Goal: Task Accomplishment & Management: Use online tool/utility

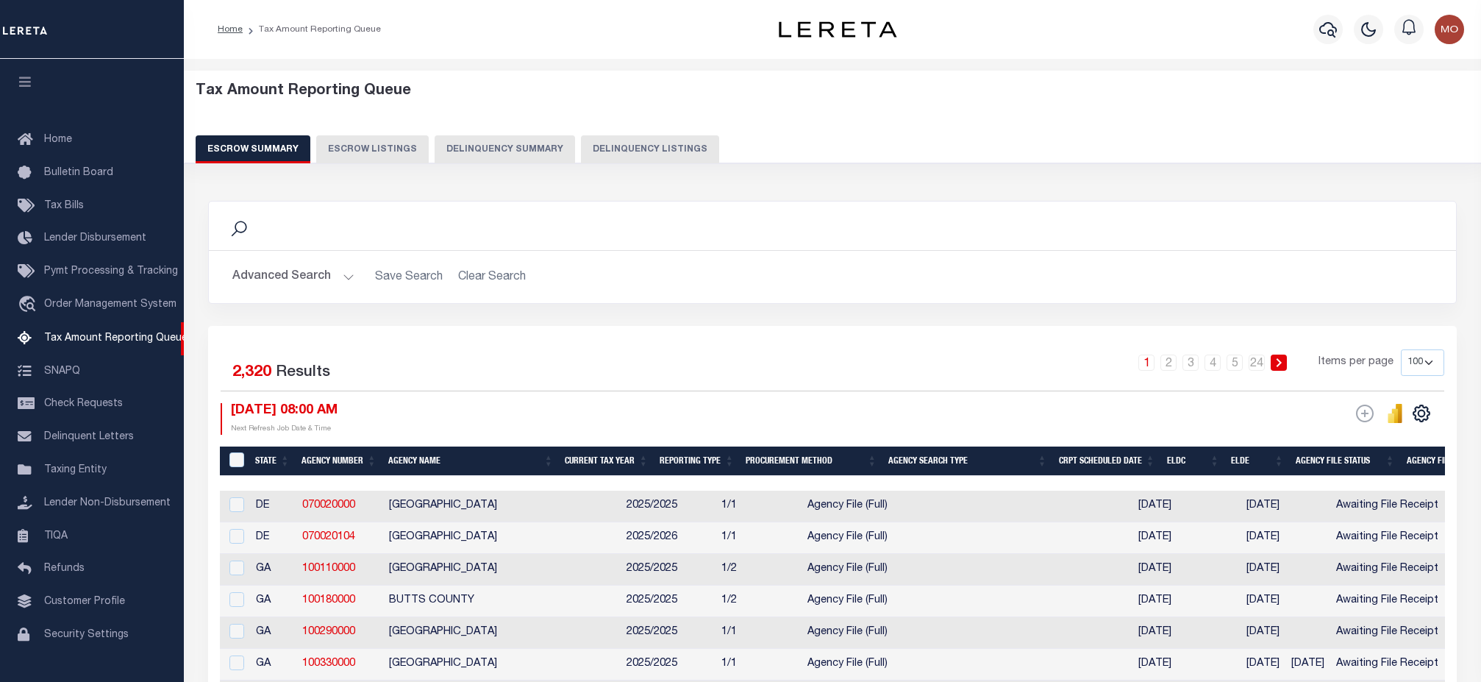
select select "100"
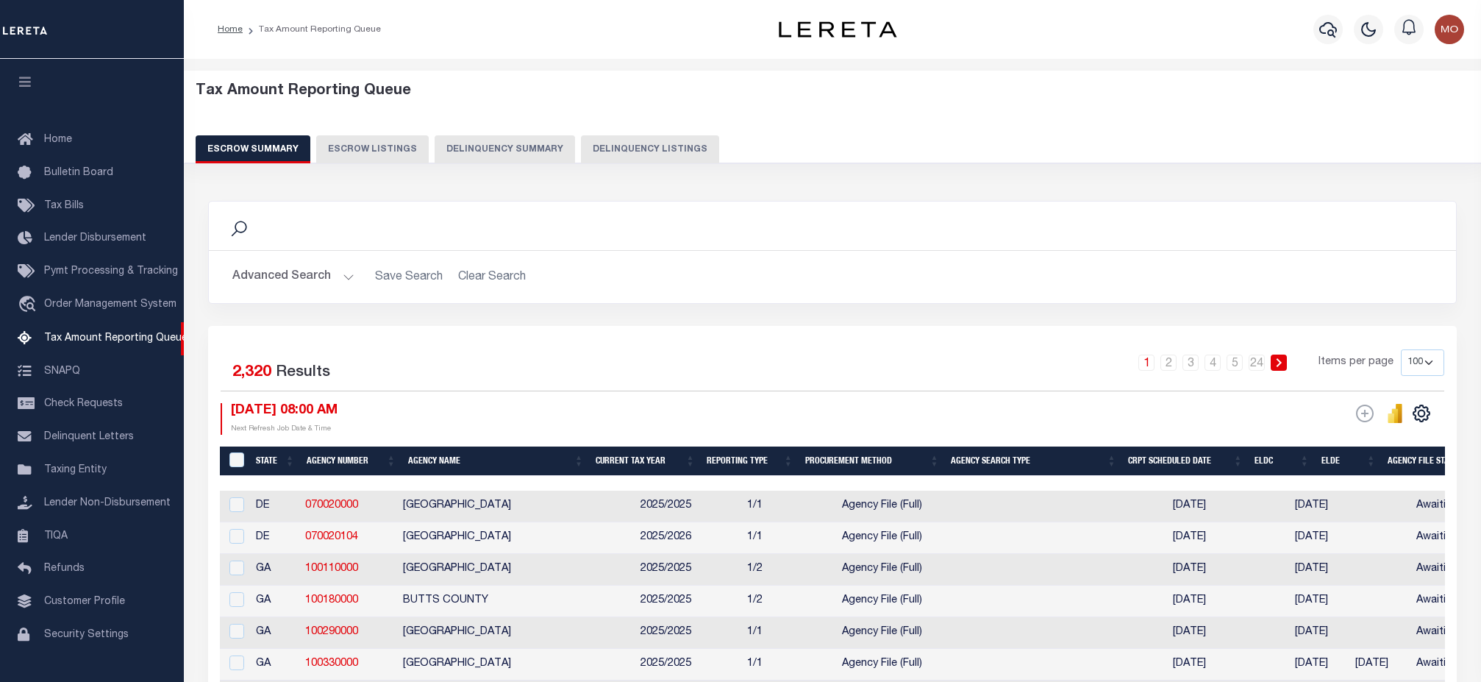
select select "100"
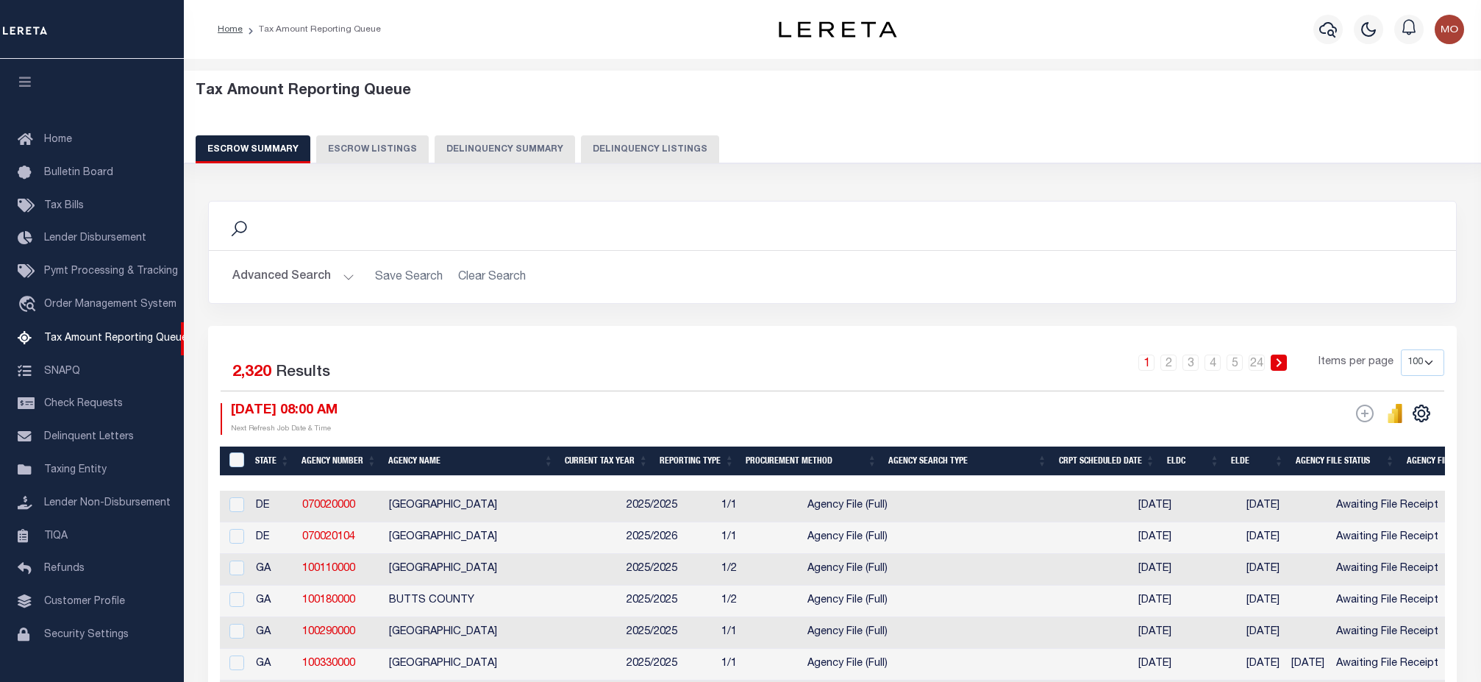
select select "100"
